Goal: Task Accomplishment & Management: Complete application form

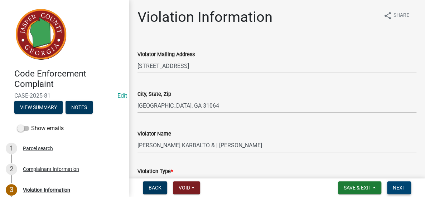
click at [398, 184] on button "Next" at bounding box center [399, 187] width 24 height 13
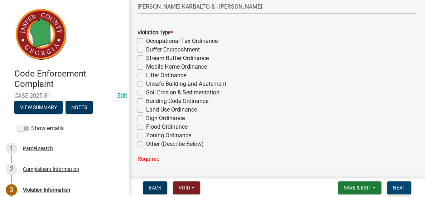
scroll to position [179, 0]
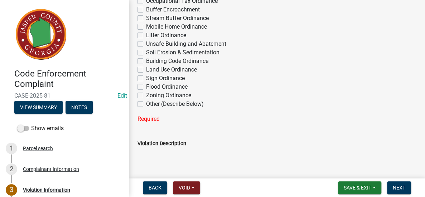
click at [146, 104] on label "Other (Describe Below)" at bounding box center [175, 104] width 58 height 9
click at [146, 104] on input "Other (Describe Below)" at bounding box center [148, 102] width 5 height 5
checkbox input "true"
checkbox input "false"
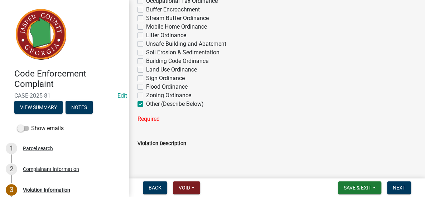
checkbox input "false"
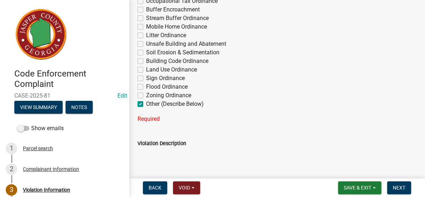
checkbox input "false"
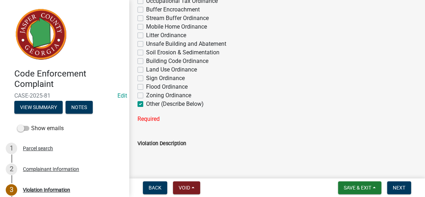
checkbox input "true"
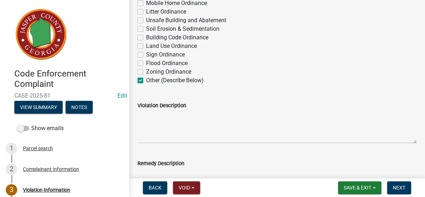
scroll to position [215, 0]
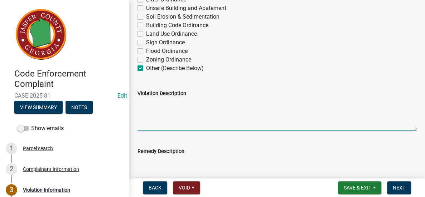
click at [156, 111] on textarea "Violation Description" at bounding box center [276, 115] width 279 height 34
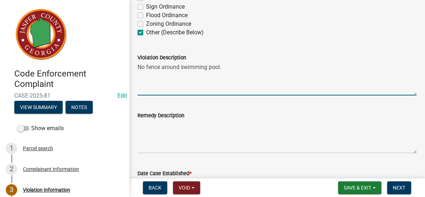
type textarea "No fence around swimming pool."
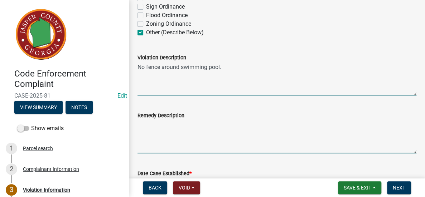
click at [159, 130] on textarea "Remedy Description" at bounding box center [276, 137] width 279 height 34
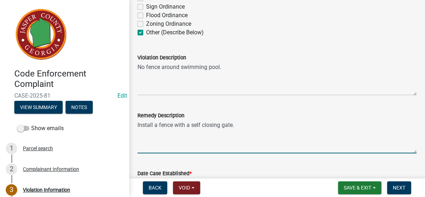
scroll to position [358, 0]
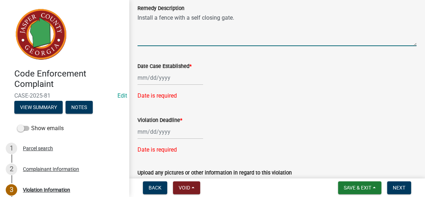
type textarea "Install a fence with a self closing gate."
click at [172, 80] on div at bounding box center [169, 77] width 65 height 15
select select "9"
select select "2025"
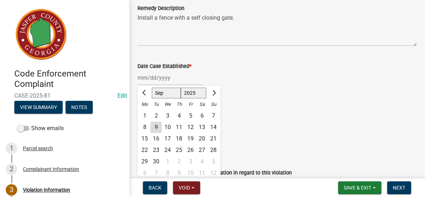
click at [156, 124] on div "9" at bounding box center [155, 127] width 11 height 11
type input "[DATE]"
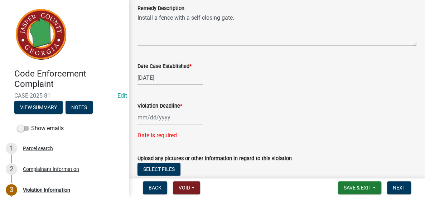
click at [160, 116] on div at bounding box center [169, 117] width 65 height 15
select select "9"
select select "2025"
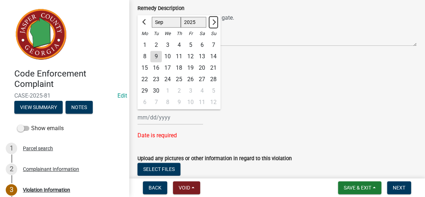
click at [215, 21] on span "Next month" at bounding box center [212, 21] width 5 height 5
select select "10"
click at [191, 58] on div "10" at bounding box center [190, 56] width 11 height 11
type input "[DATE]"
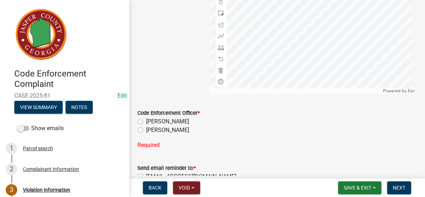
scroll to position [706, 0]
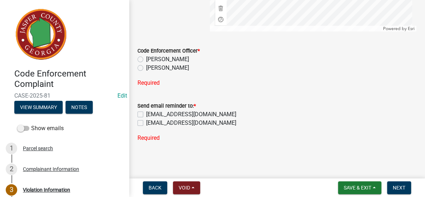
click at [146, 68] on label "[PERSON_NAME]" at bounding box center [167, 68] width 43 height 9
click at [146, 68] on input "[PERSON_NAME]" at bounding box center [148, 66] width 5 height 5
radio input "true"
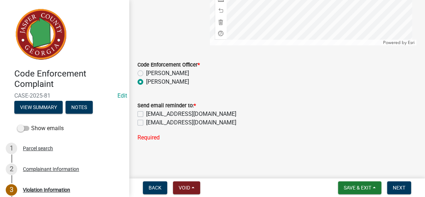
scroll to position [692, 0]
click at [146, 125] on label "[EMAIL_ADDRESS][DOMAIN_NAME]" at bounding box center [191, 123] width 90 height 9
click at [146, 123] on input "[EMAIL_ADDRESS][DOMAIN_NAME]" at bounding box center [148, 121] width 5 height 5
checkbox input "true"
checkbox input "false"
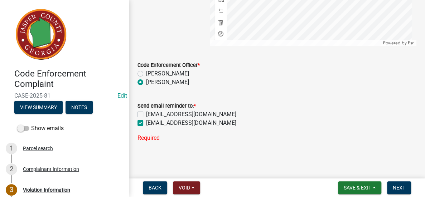
checkbox input "true"
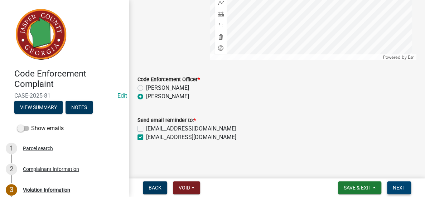
click at [397, 185] on span "Next" at bounding box center [398, 188] width 13 height 6
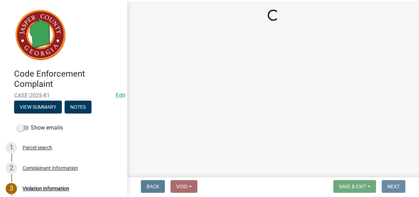
scroll to position [0, 0]
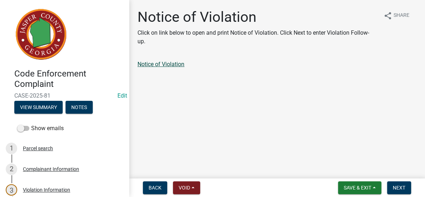
click at [175, 66] on link "Notice of Violation" at bounding box center [160, 64] width 47 height 7
click at [361, 185] on span "Save & Exit" at bounding box center [357, 188] width 28 height 6
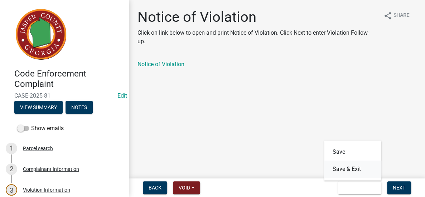
click at [356, 170] on button "Save & Exit" at bounding box center [352, 169] width 57 height 17
